Goal: Navigation & Orientation: Find specific page/section

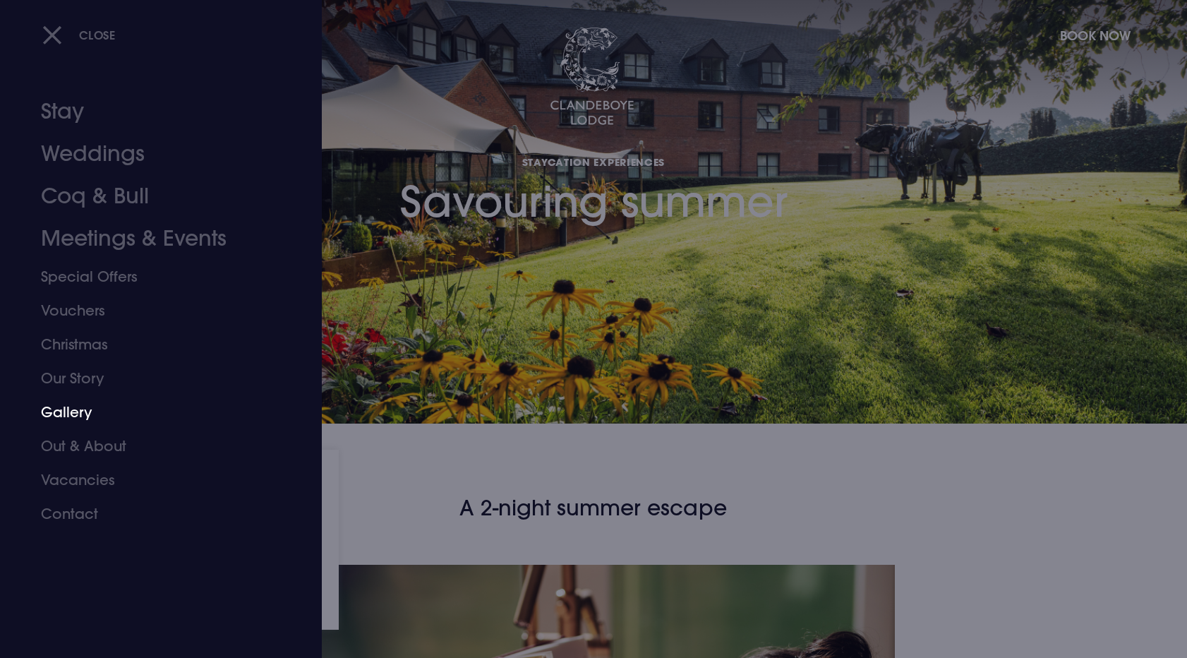
click at [76, 426] on link "Gallery" at bounding box center [152, 412] width 223 height 34
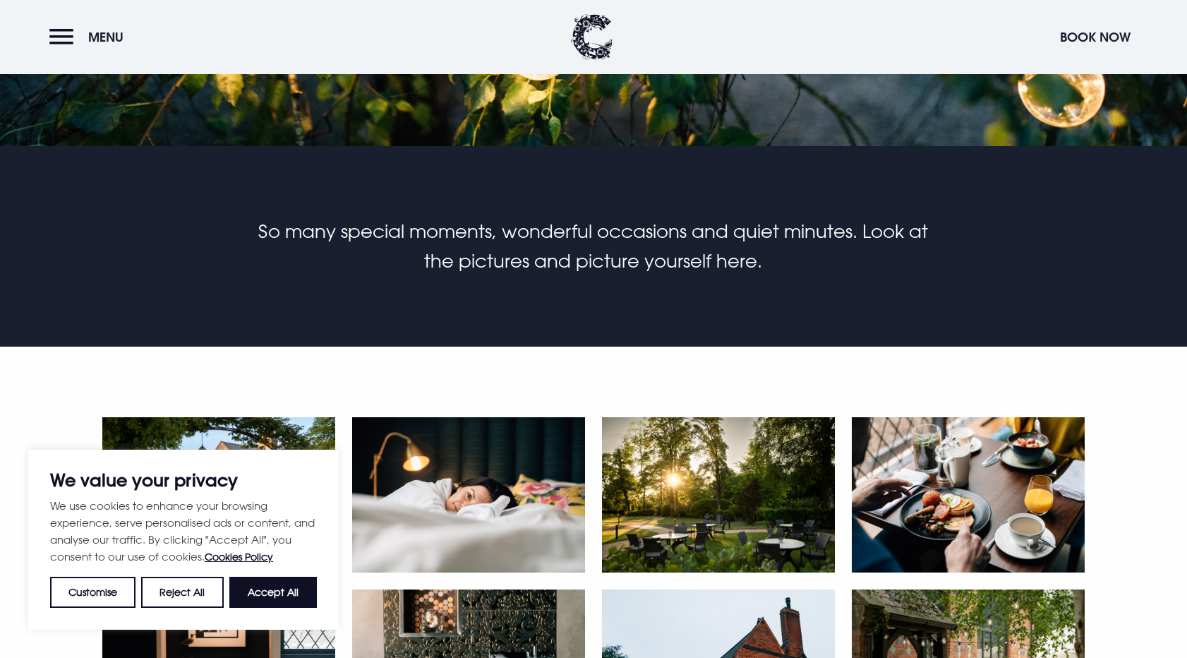
scroll to position [295, 0]
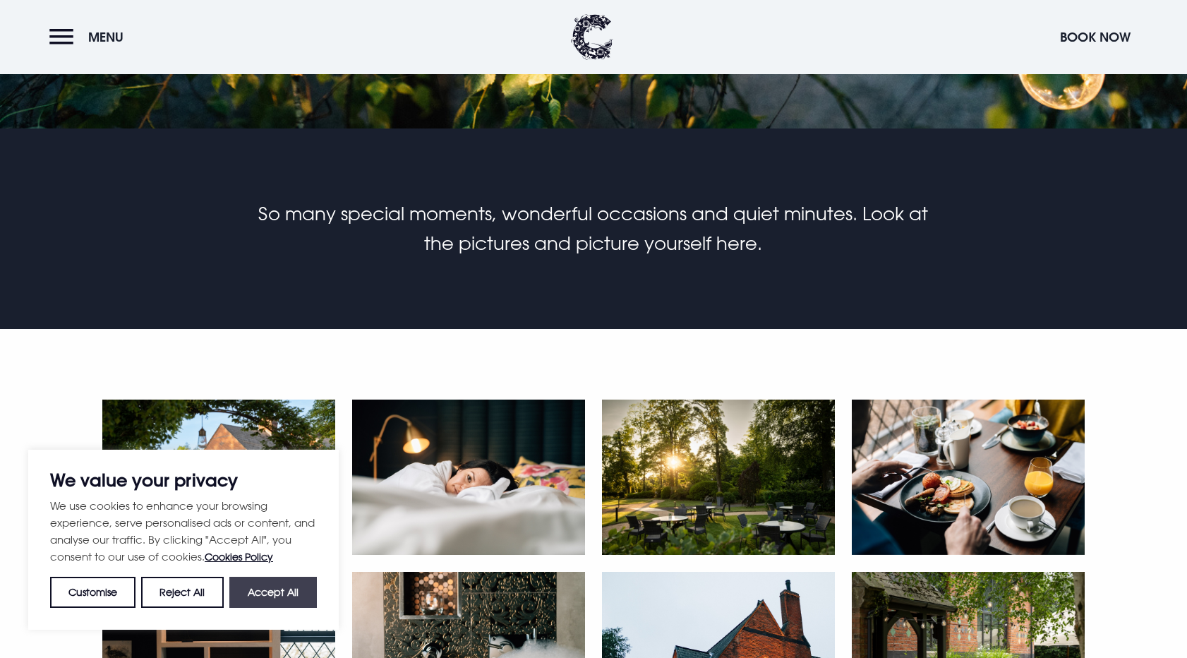
click at [270, 589] on button "Accept All" at bounding box center [273, 592] width 88 height 31
checkbox input "true"
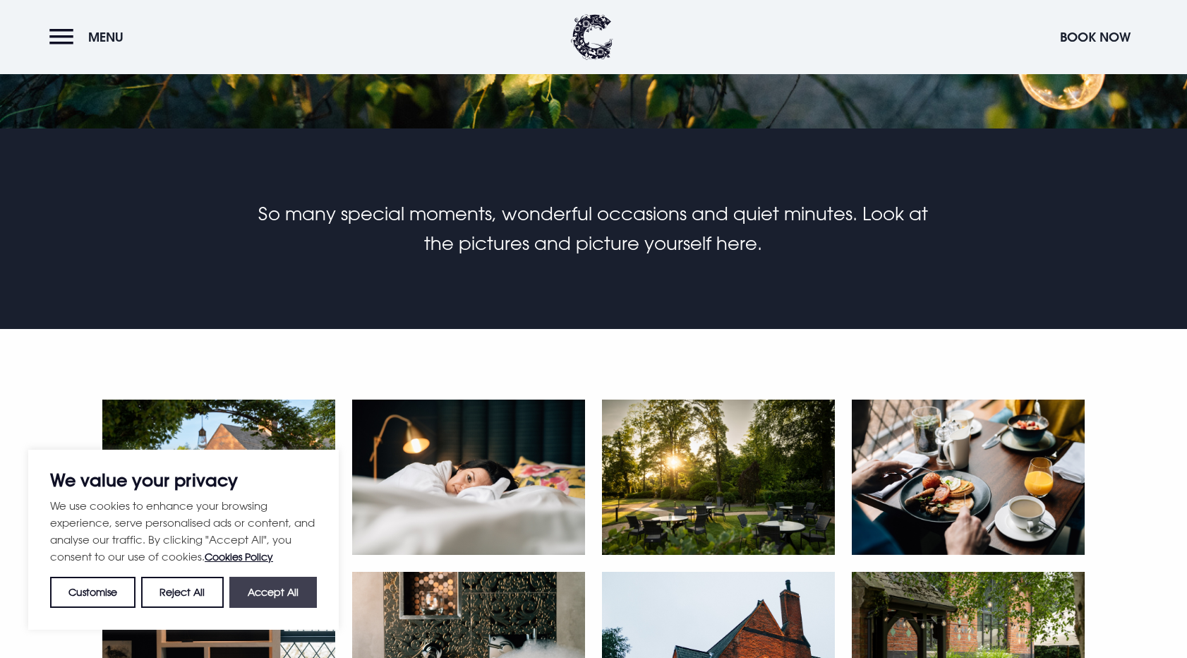
checkbox input "true"
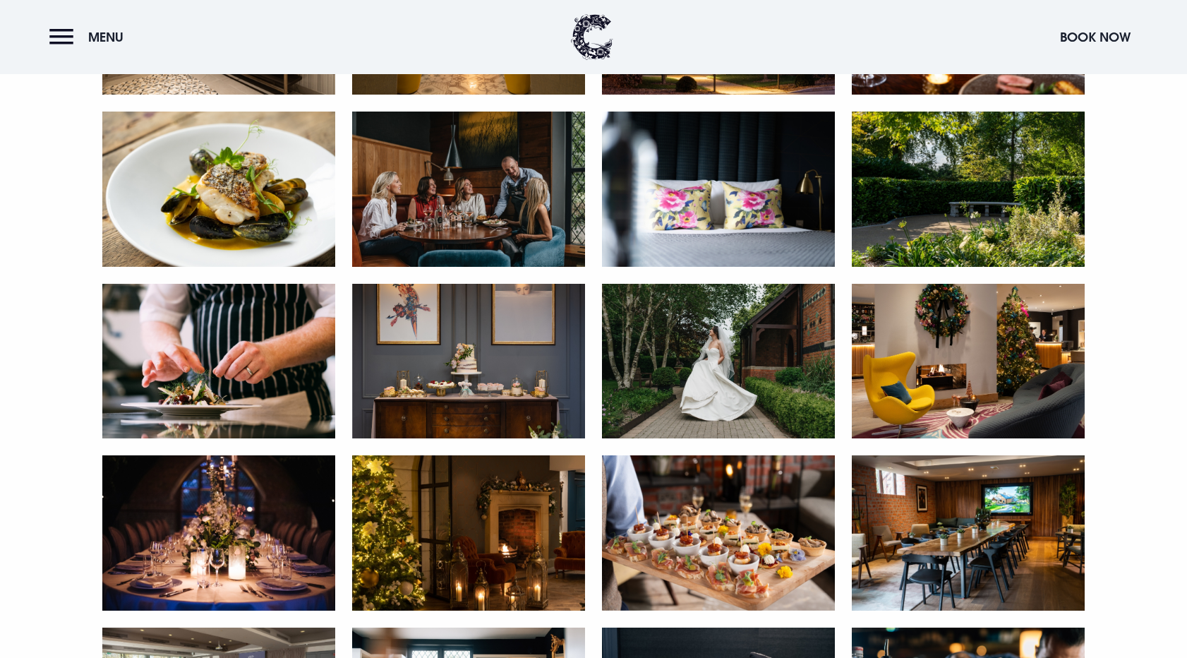
scroll to position [1169, 0]
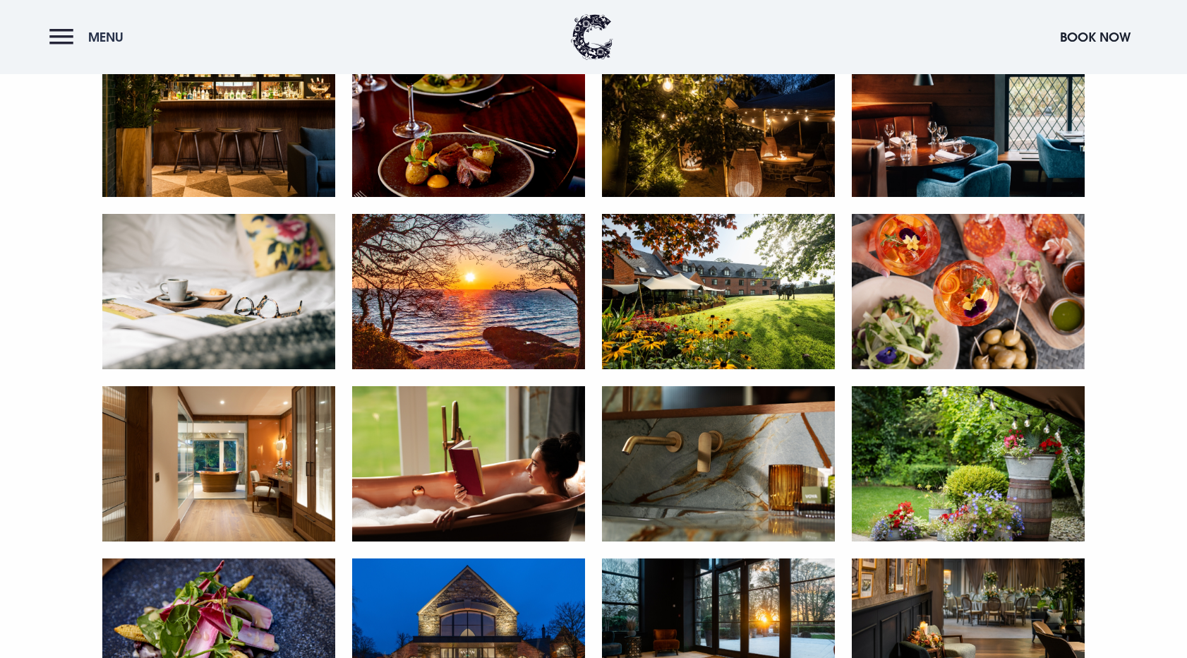
click at [85, 33] on button "Menu" at bounding box center [89, 37] width 81 height 30
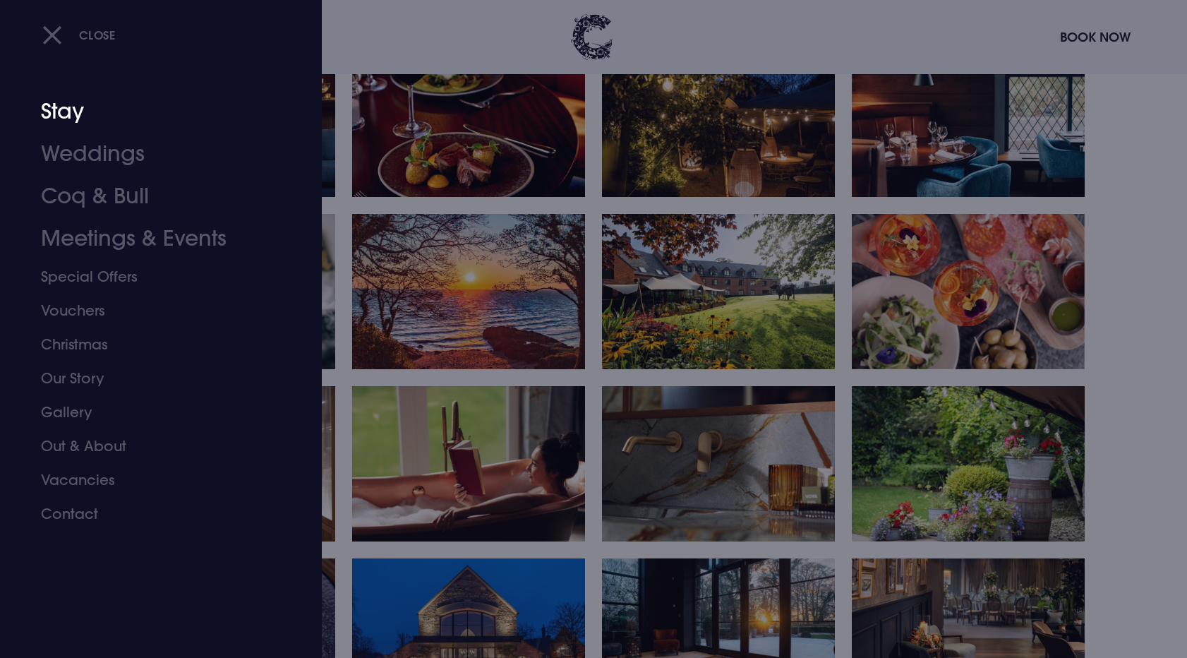
click at [56, 102] on link "Stay" at bounding box center [152, 111] width 223 height 42
